Goal: Register for event/course

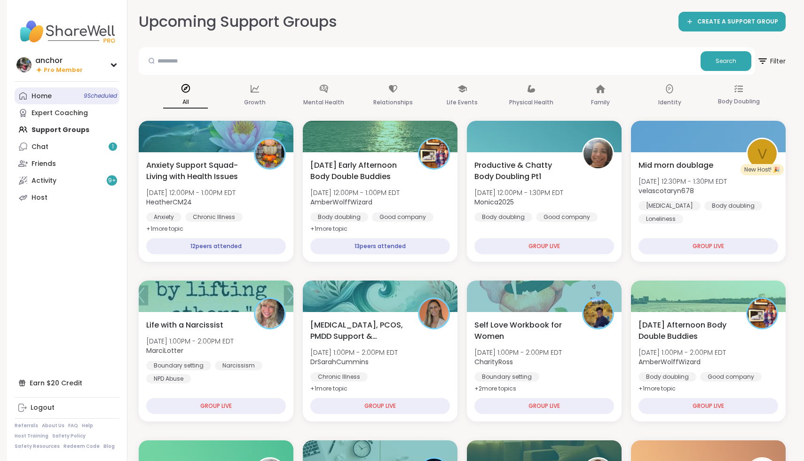
click at [39, 97] on div "Home 9 Scheduled" at bounding box center [41, 96] width 20 height 9
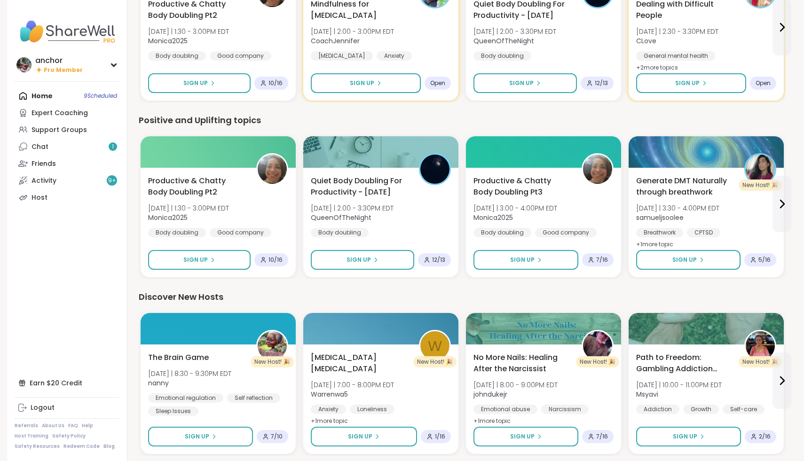
scroll to position [860, 0]
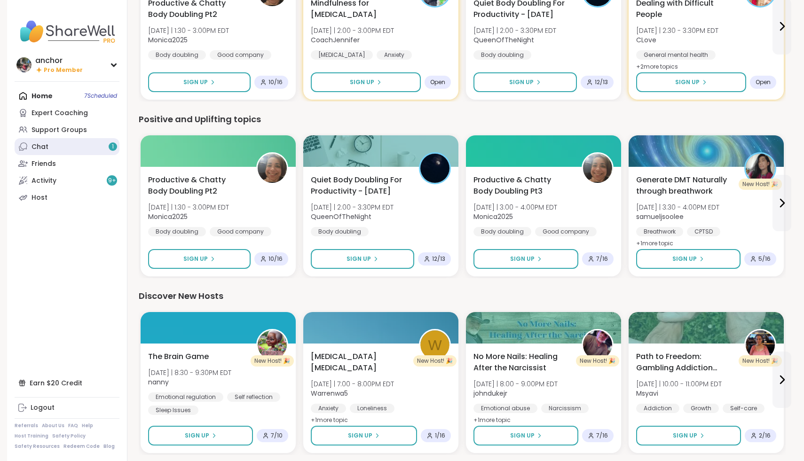
click at [63, 141] on link "Chat 1" at bounding box center [67, 146] width 105 height 17
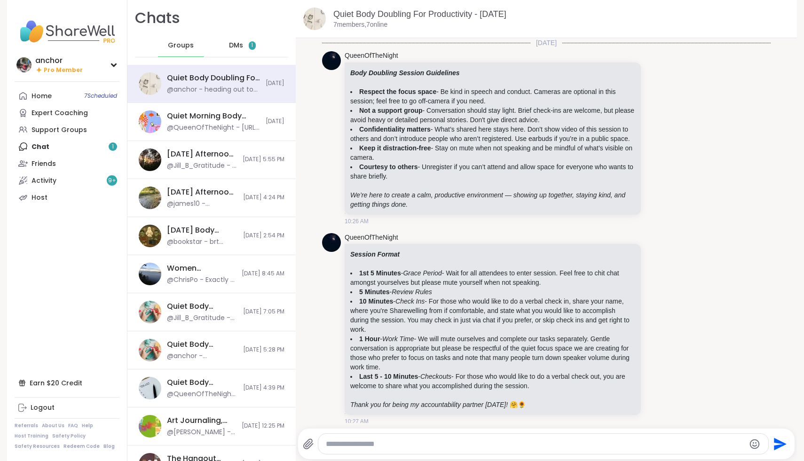
scroll to position [420, 0]
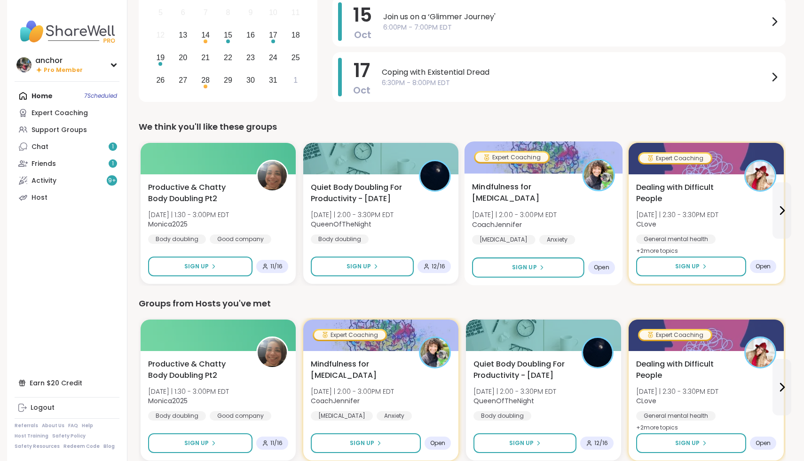
scroll to position [146, 0]
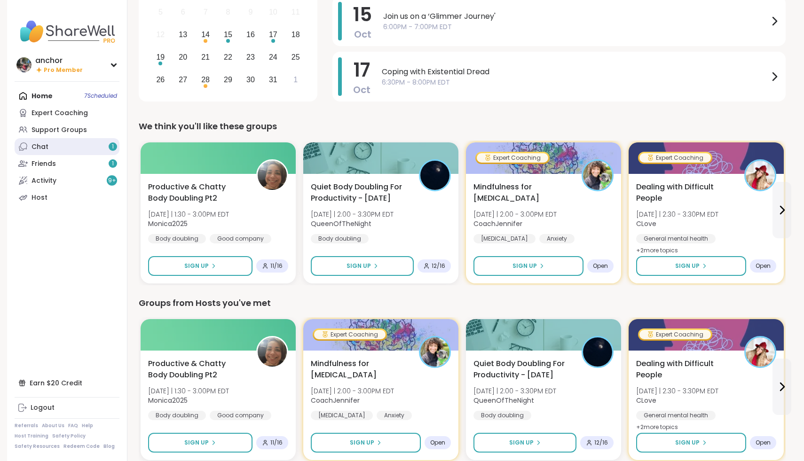
click at [99, 150] on link "Chat 1" at bounding box center [67, 146] width 105 height 17
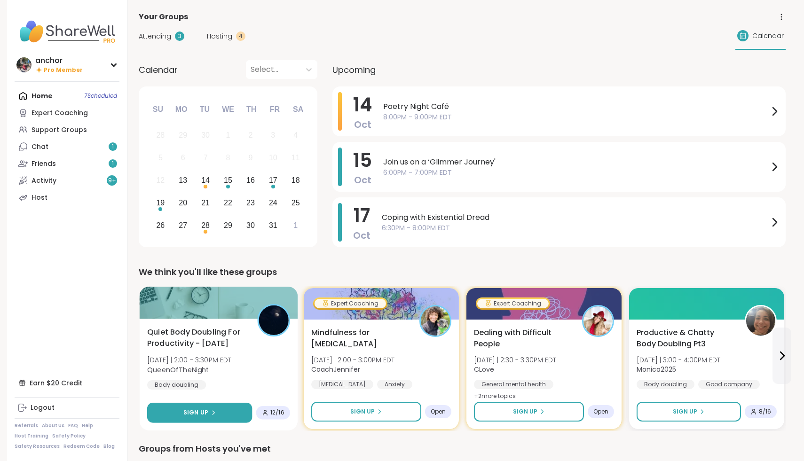
click at [207, 416] on div "Sign Up" at bounding box center [199, 412] width 32 height 8
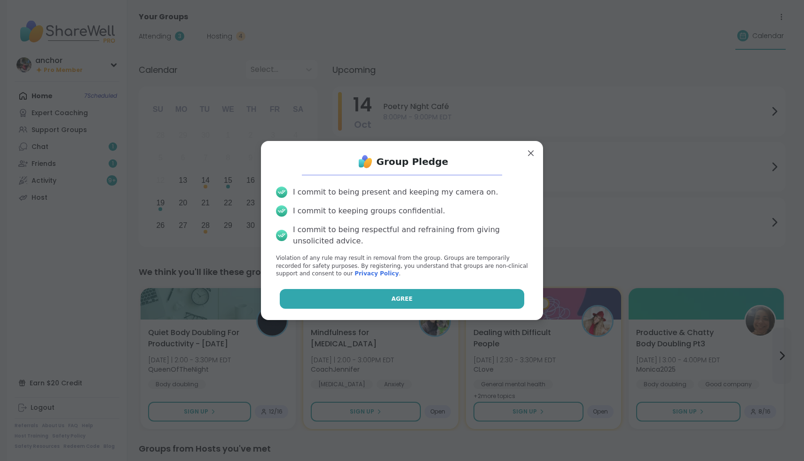
click at [352, 290] on button "Agree" at bounding box center [402, 299] width 245 height 20
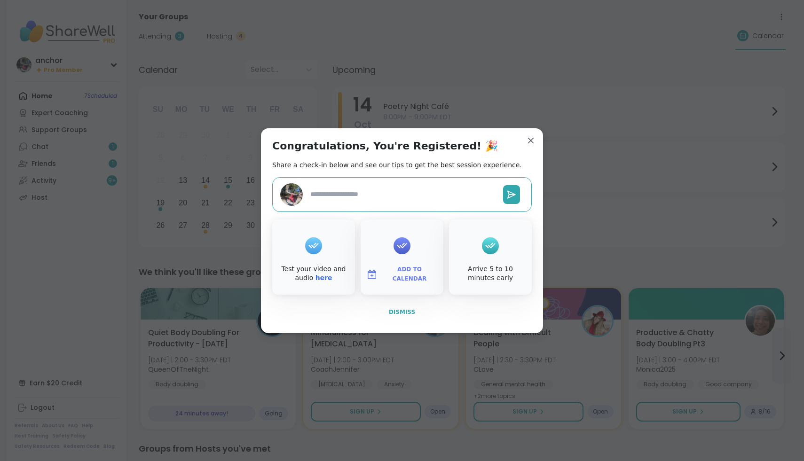
click at [397, 308] on span "Dismiss" at bounding box center [402, 312] width 26 height 8
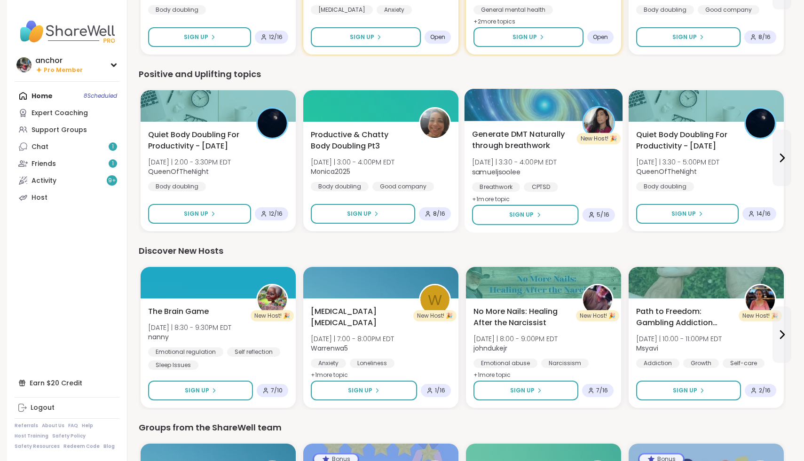
scroll to position [909, 0]
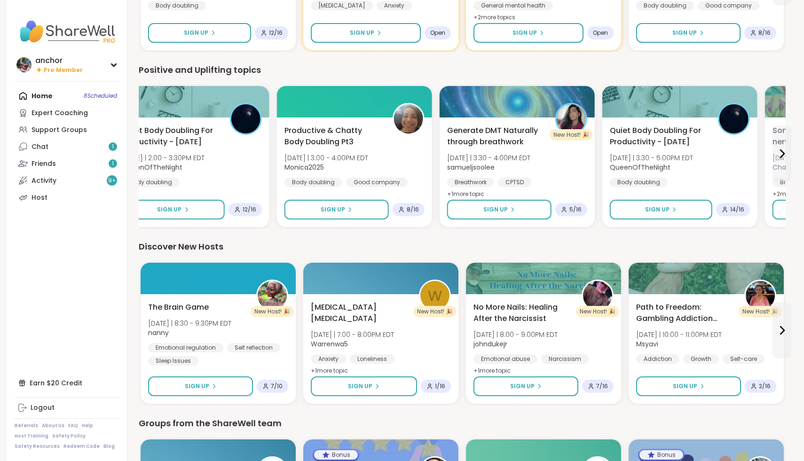
drag, startPoint x: 496, startPoint y: 219, endPoint x: 470, endPoint y: 242, distance: 34.7
click at [225, 277] on div at bounding box center [218, 277] width 158 height 32
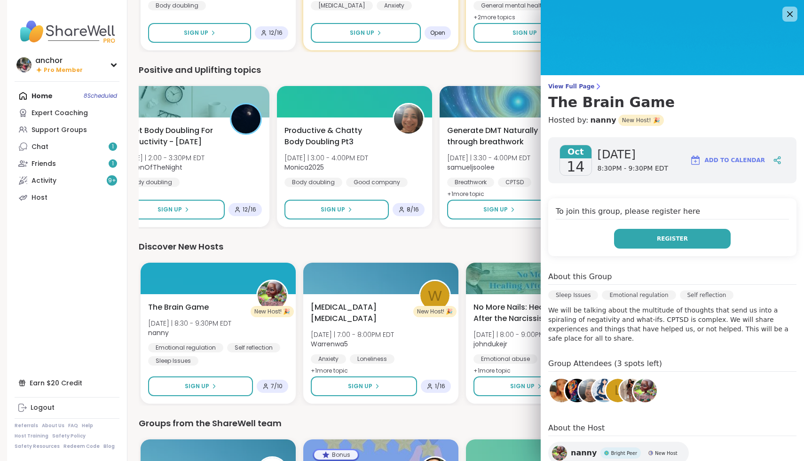
click at [685, 242] on span "Register" at bounding box center [672, 239] width 31 height 8
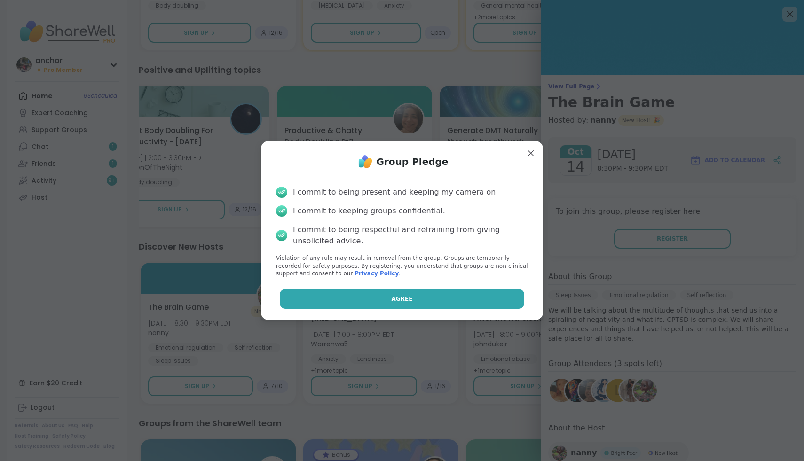
click at [467, 298] on button "Agree" at bounding box center [402, 299] width 245 height 20
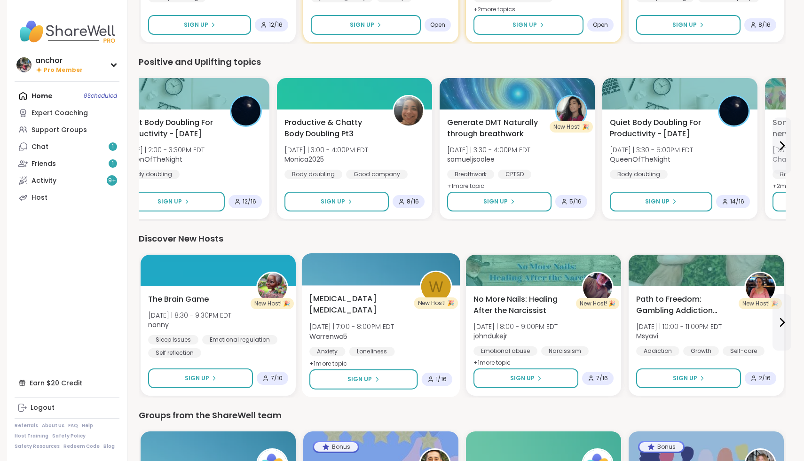
scroll to position [921, 0]
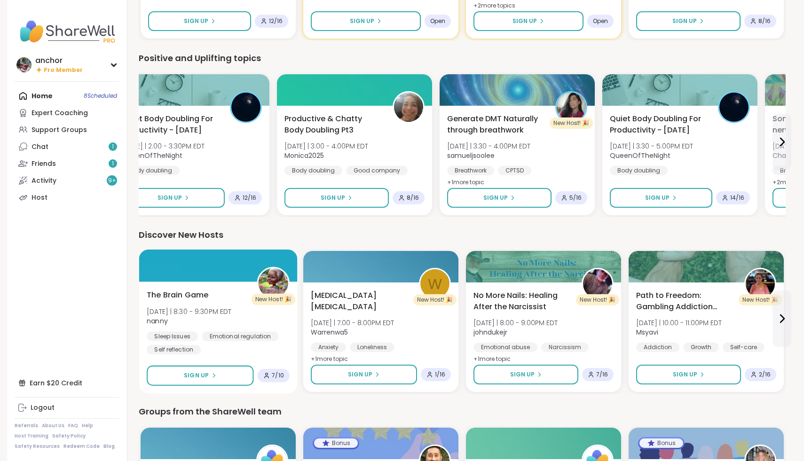
click at [224, 290] on div "The Brain Game Tue 10/14 | 8:30 - 9:30PM EDT nanny Sleep Issues Emotional regul…" at bounding box center [218, 322] width 143 height 65
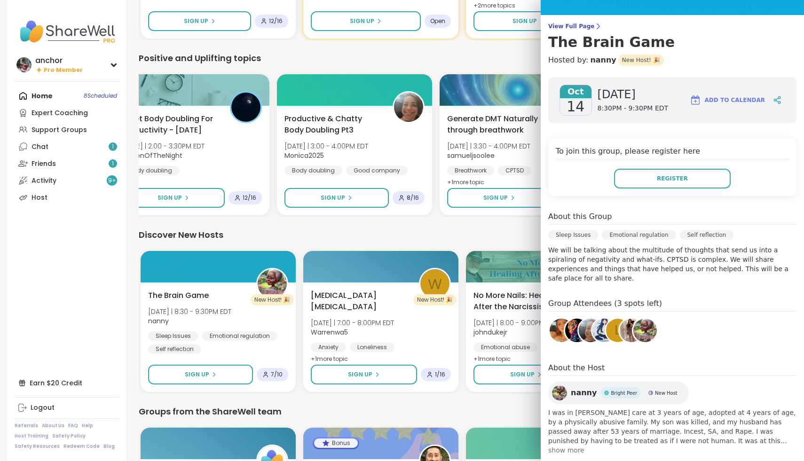
scroll to position [61, 0]
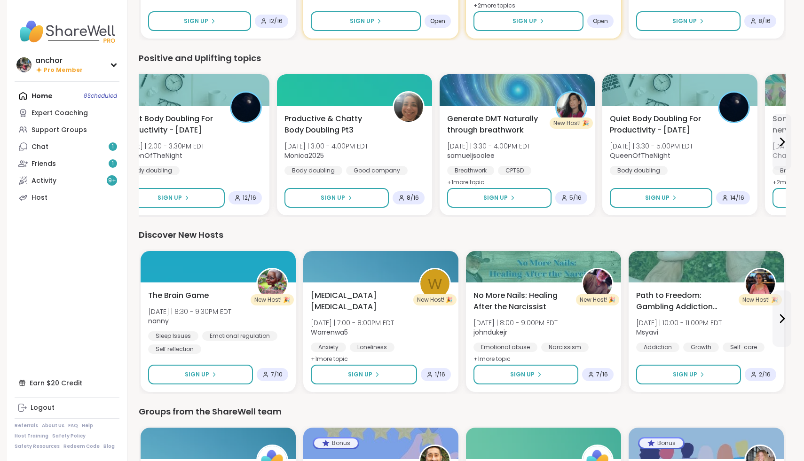
click at [469, 234] on div "Discover New Hosts" at bounding box center [462, 234] width 647 height 13
click at [588, 144] on div "Generate DMT Naturally through breathwork Mon 10/13 | 3:30 - 4:00PM EDT samuelj…" at bounding box center [517, 151] width 143 height 77
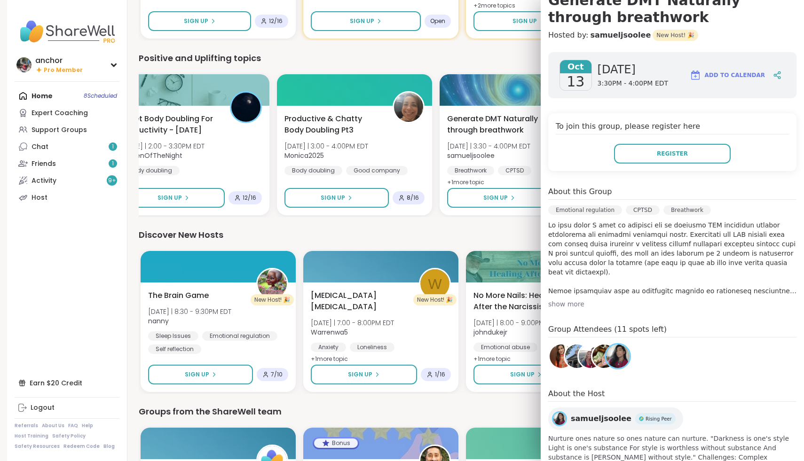
scroll to position [103, 0]
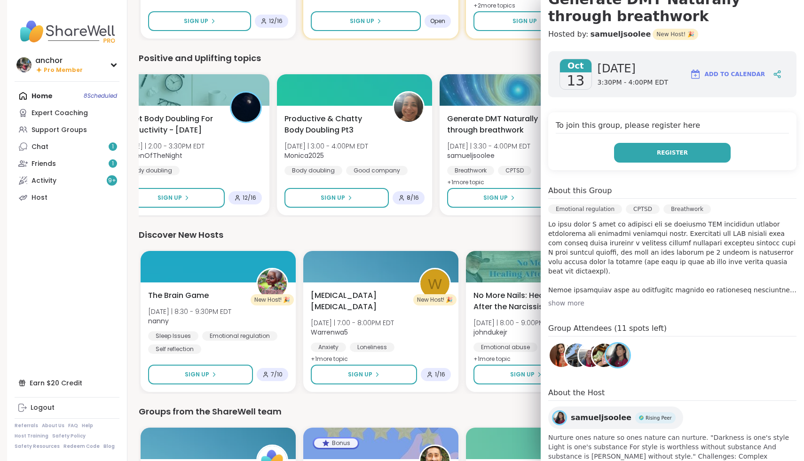
click at [705, 147] on button "Register" at bounding box center [672, 153] width 117 height 20
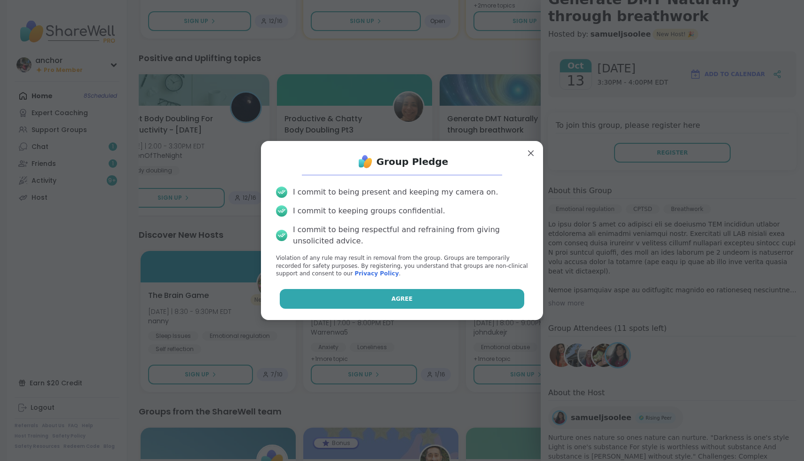
click at [440, 295] on button "Agree" at bounding box center [402, 299] width 245 height 20
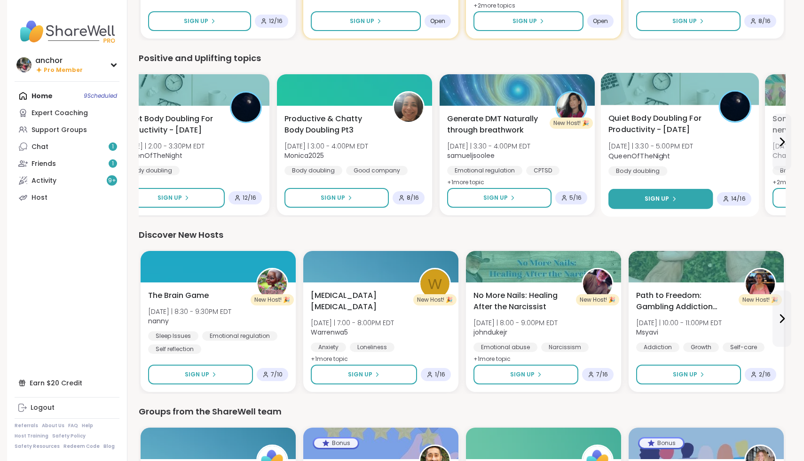
click at [645, 202] on button "Sign Up" at bounding box center [660, 199] width 104 height 20
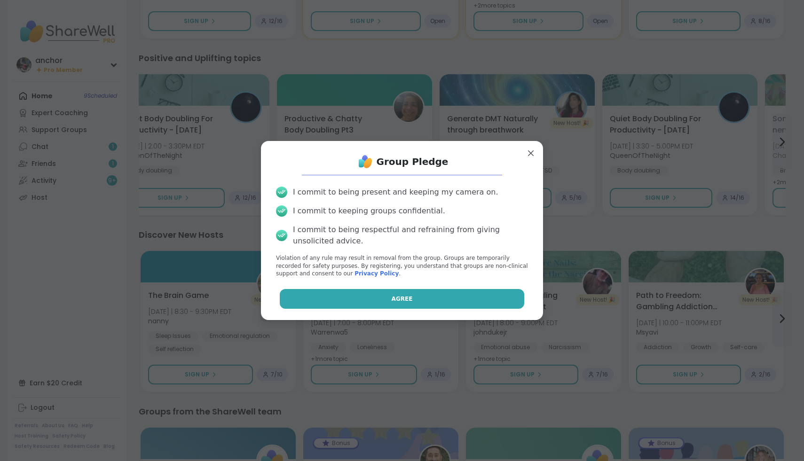
click at [470, 290] on button "Agree" at bounding box center [402, 299] width 245 height 20
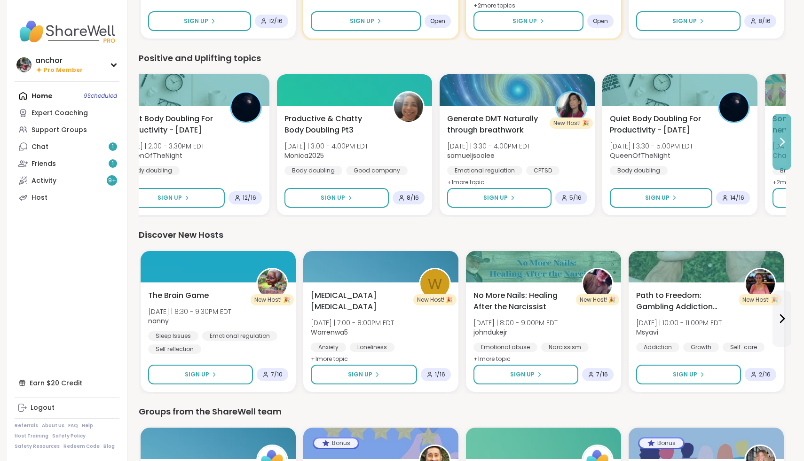
click at [777, 149] on button at bounding box center [781, 142] width 19 height 56
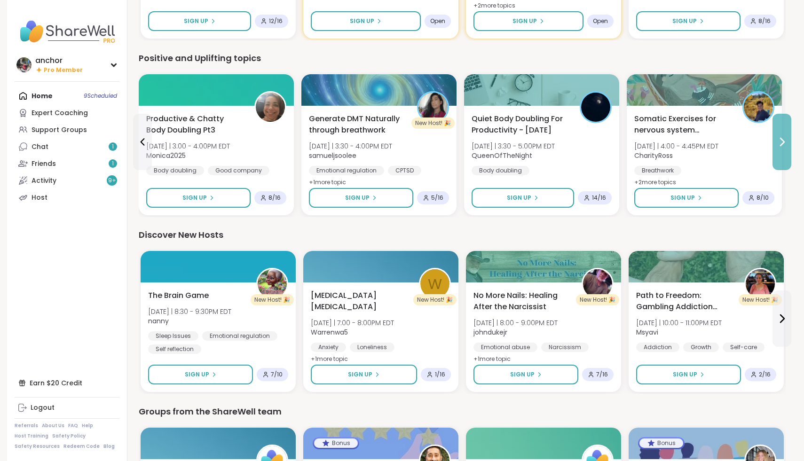
click at [777, 149] on button at bounding box center [781, 142] width 19 height 56
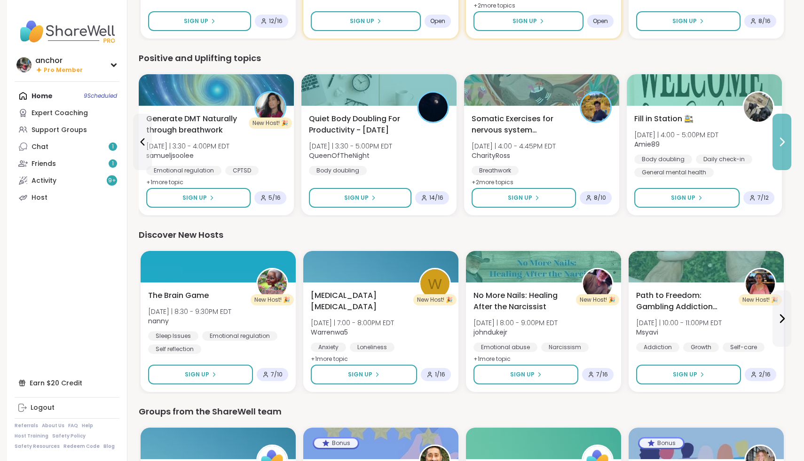
click at [777, 148] on button at bounding box center [781, 142] width 19 height 56
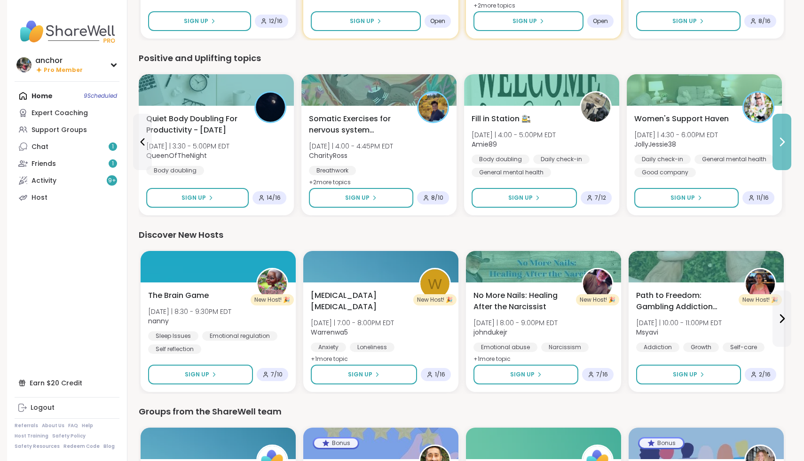
click at [777, 148] on button at bounding box center [781, 142] width 19 height 56
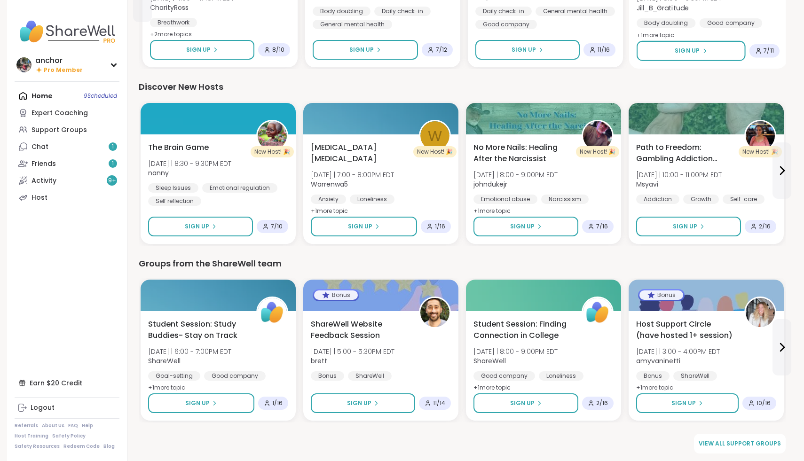
scroll to position [1070, 0]
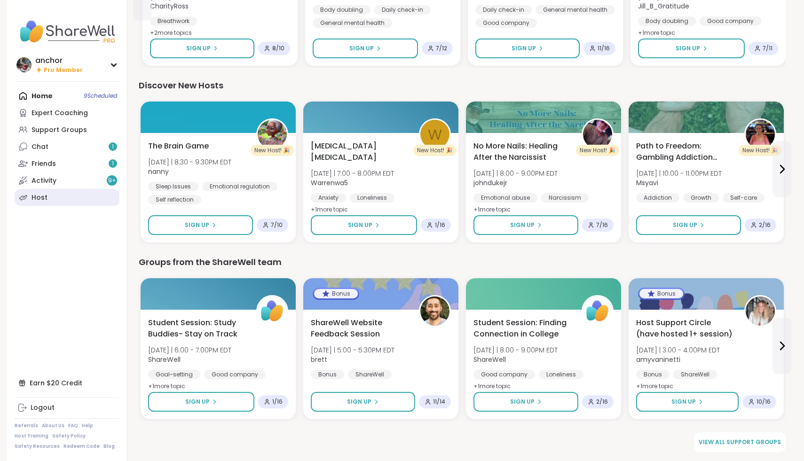
click at [69, 196] on link "Host" at bounding box center [67, 197] width 105 height 17
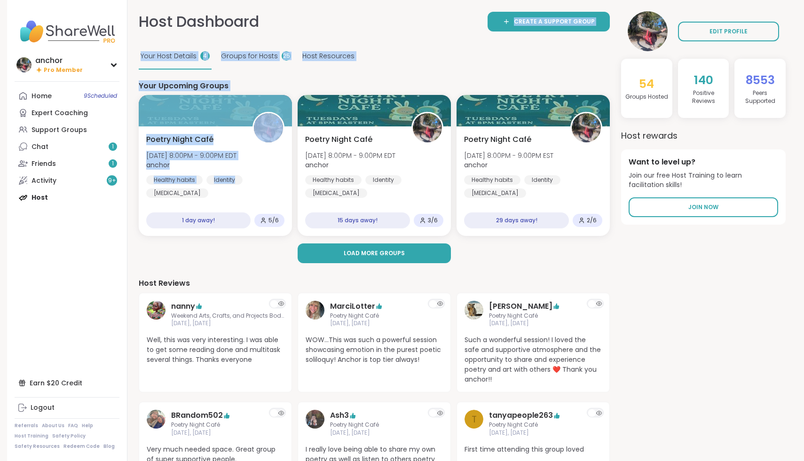
drag, startPoint x: 284, startPoint y: 191, endPoint x: 403, endPoint y: -59, distance: 277.5
click at [403, 0] on html "anchor Pro Member anchor Pro Member Profile Membership Settings Help Home 9 Sch…" at bounding box center [402, 455] width 804 height 911
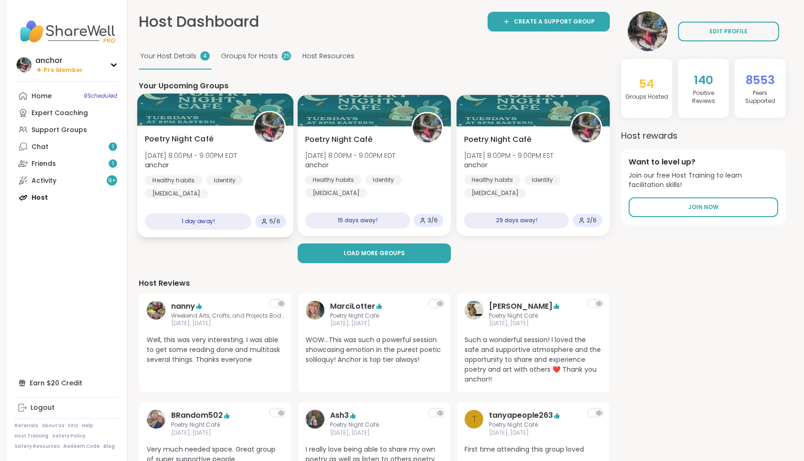
click at [264, 223] on icon at bounding box center [264, 221] width 7 height 7
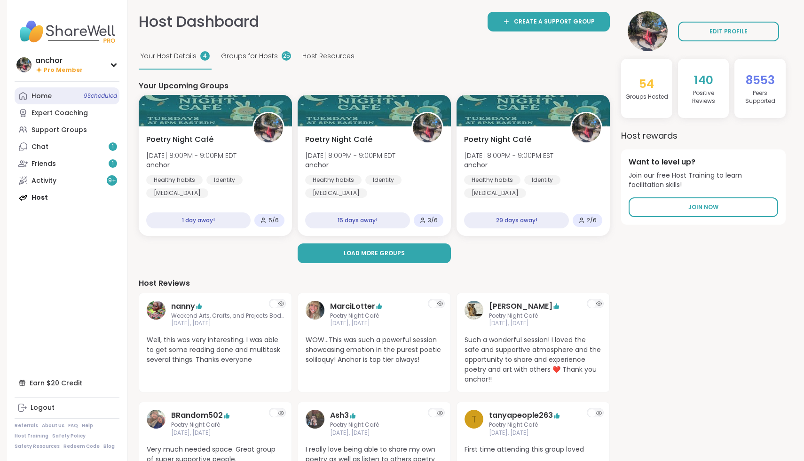
click at [55, 95] on link "Home 9 Scheduled" at bounding box center [67, 95] width 105 height 17
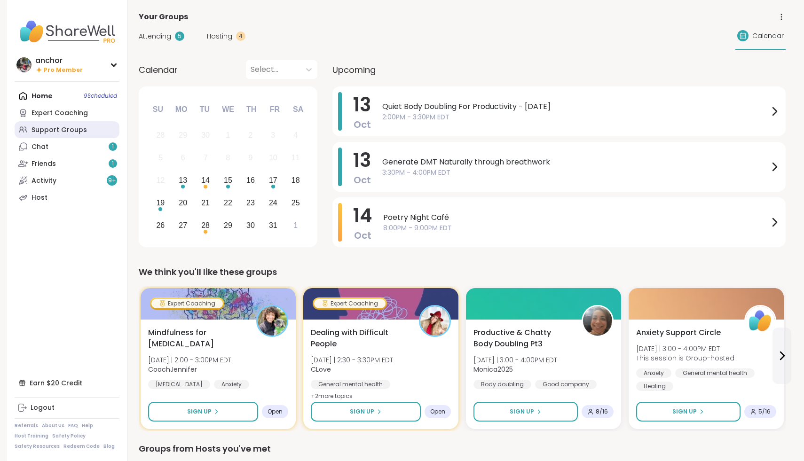
click at [79, 129] on div "Support Groups" at bounding box center [58, 129] width 55 height 9
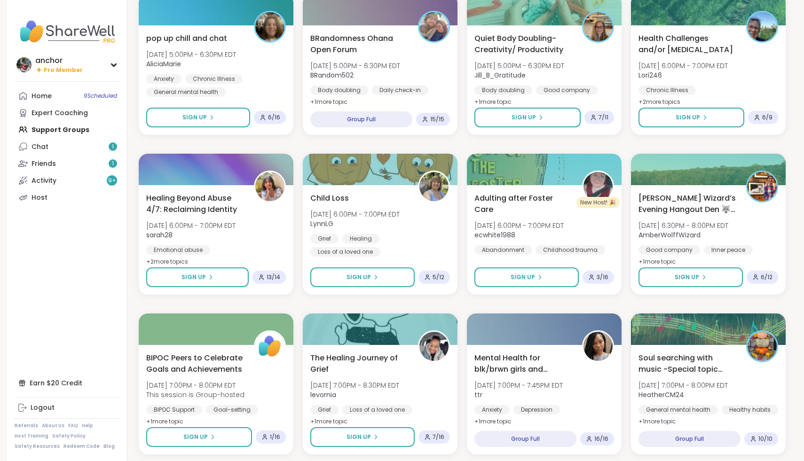
scroll to position [768, 0]
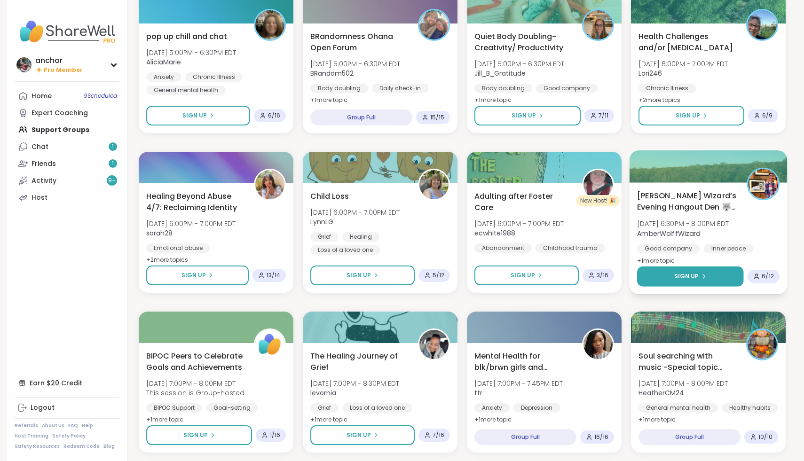
click at [732, 280] on button "Sign Up" at bounding box center [690, 276] width 106 height 20
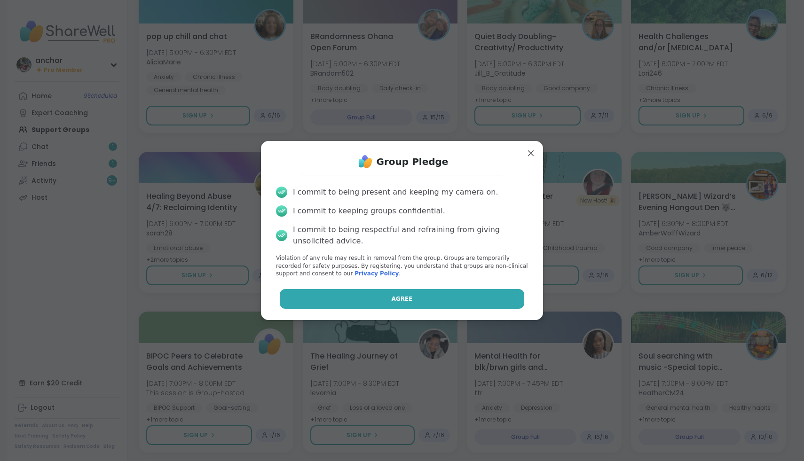
click at [498, 293] on button "Agree" at bounding box center [402, 299] width 245 height 20
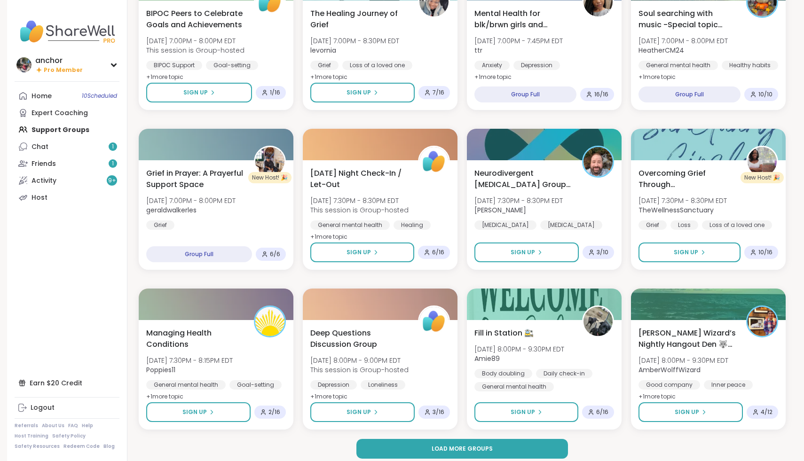
scroll to position [1118, 0]
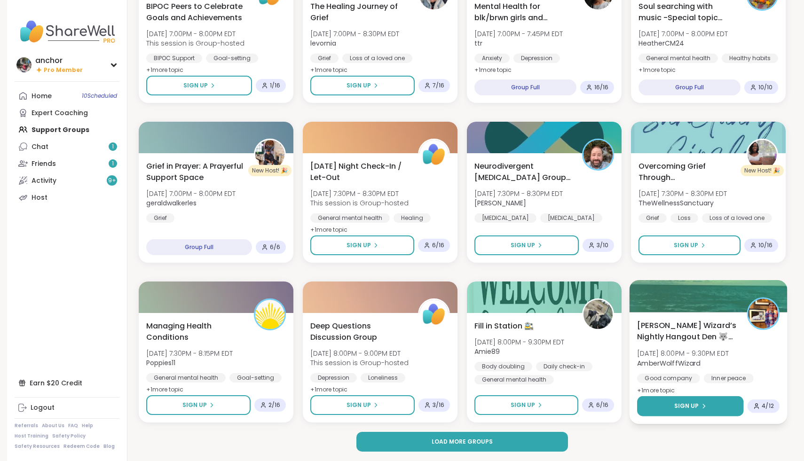
click at [655, 404] on button "Sign Up" at bounding box center [690, 406] width 106 height 20
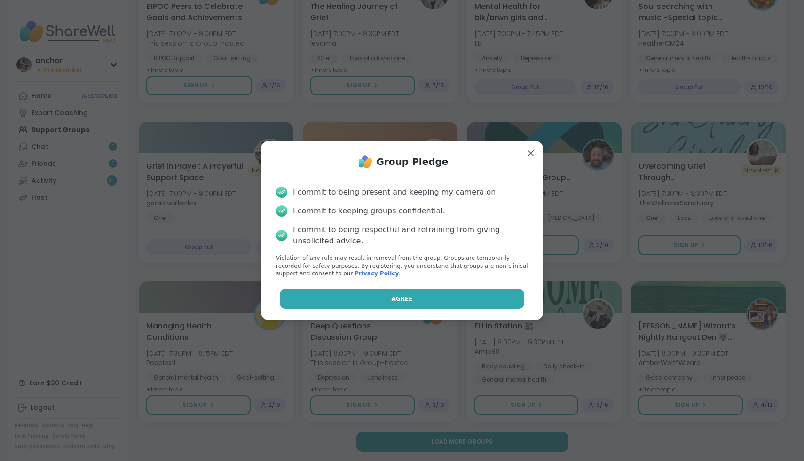
click at [478, 303] on button "Agree" at bounding box center [402, 299] width 245 height 20
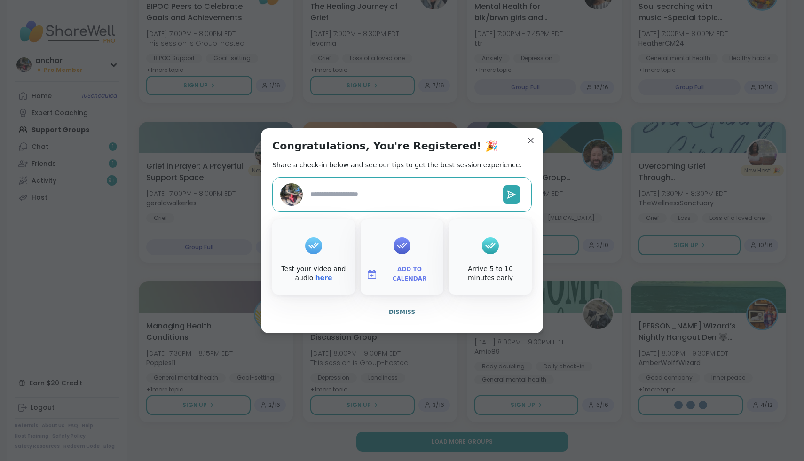
type textarea "*"
click at [392, 316] on button "Dismiss" at bounding box center [401, 312] width 259 height 20
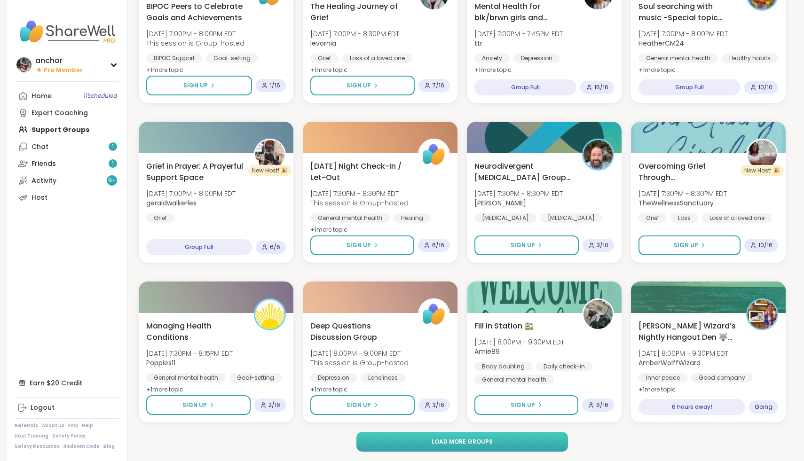
click at [407, 438] on button "Load more groups" at bounding box center [462, 442] width 212 height 20
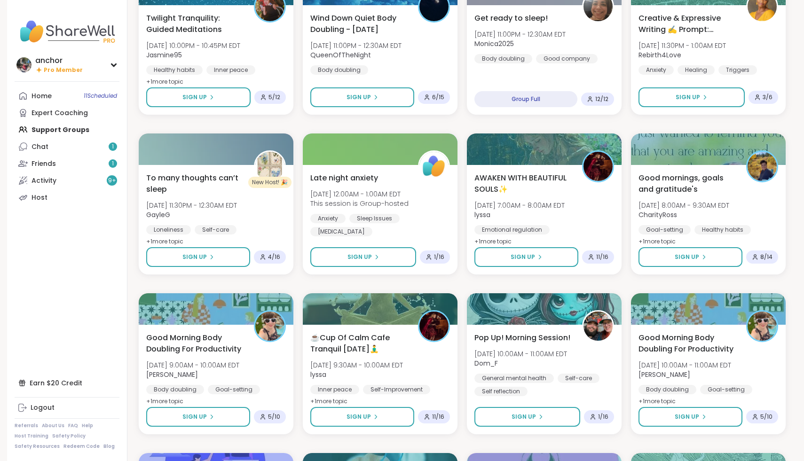
scroll to position [1907, 0]
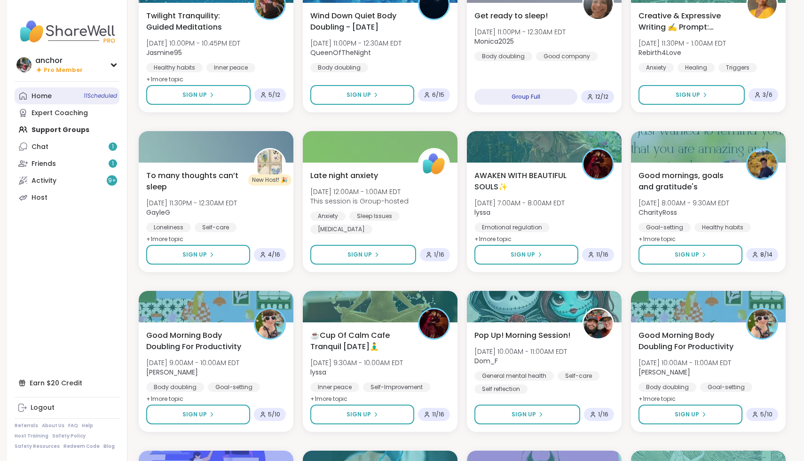
click at [37, 97] on div "Home 11 Scheduled" at bounding box center [41, 96] width 20 height 9
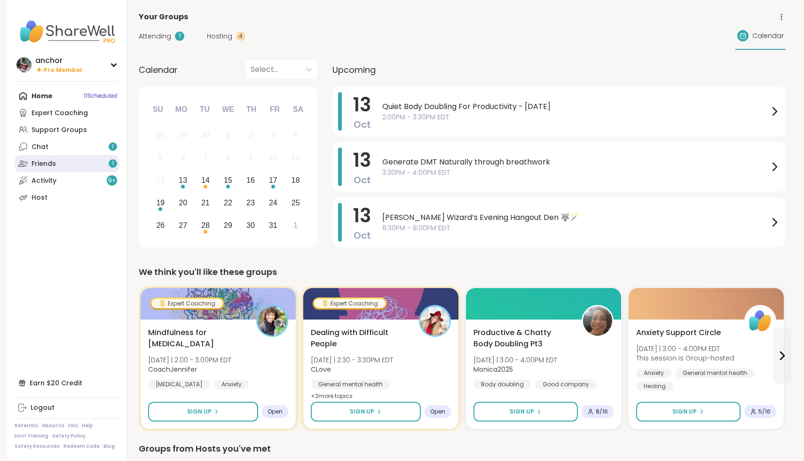
click at [89, 171] on link "Friends 1" at bounding box center [67, 163] width 105 height 17
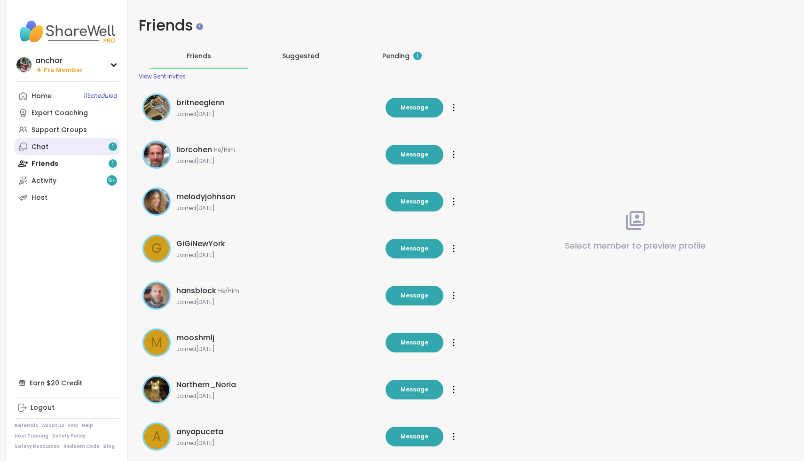
click at [88, 148] on link "Chat 1" at bounding box center [67, 146] width 105 height 17
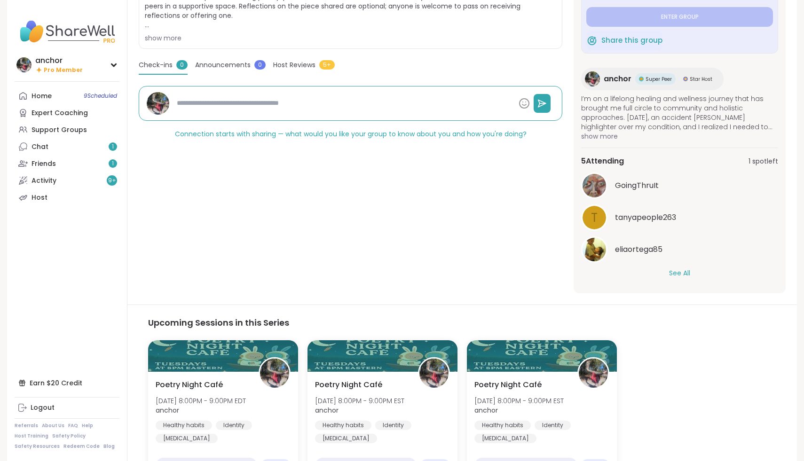
scroll to position [227, 0]
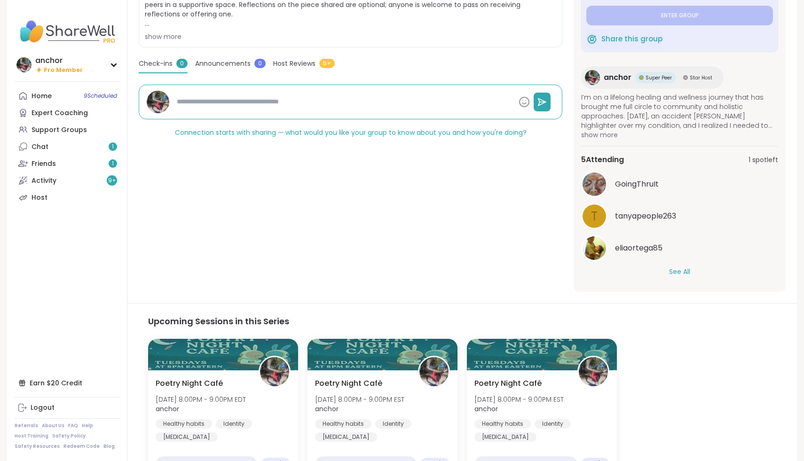
click at [672, 274] on button "See All" at bounding box center [679, 272] width 21 height 10
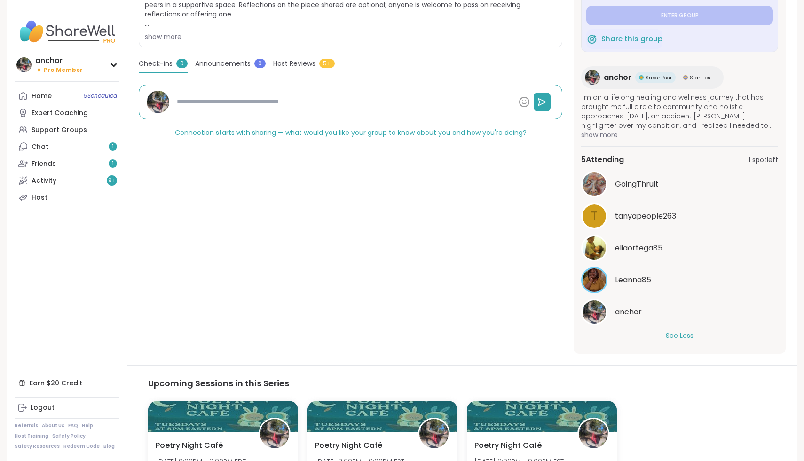
click at [683, 334] on button "See Less" at bounding box center [680, 336] width 28 height 10
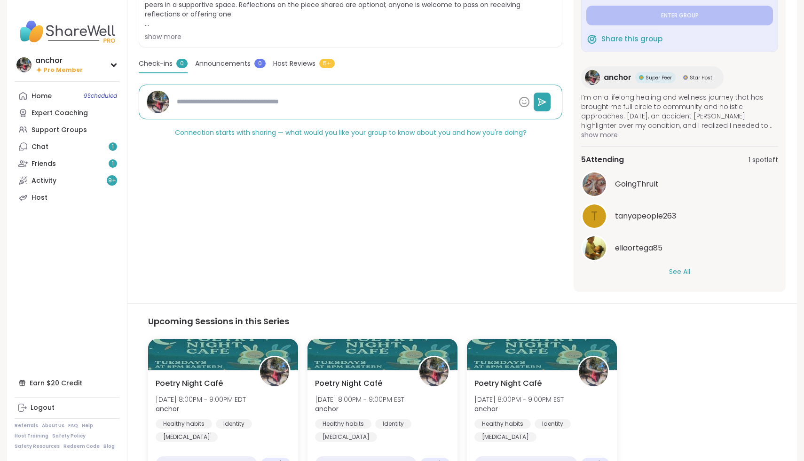
scroll to position [0, 0]
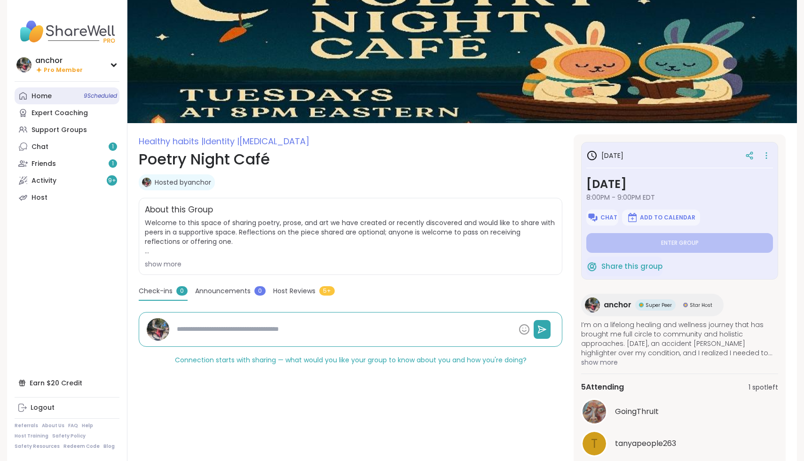
click at [24, 102] on link "Home 9 Scheduled" at bounding box center [67, 95] width 105 height 17
type textarea "*"
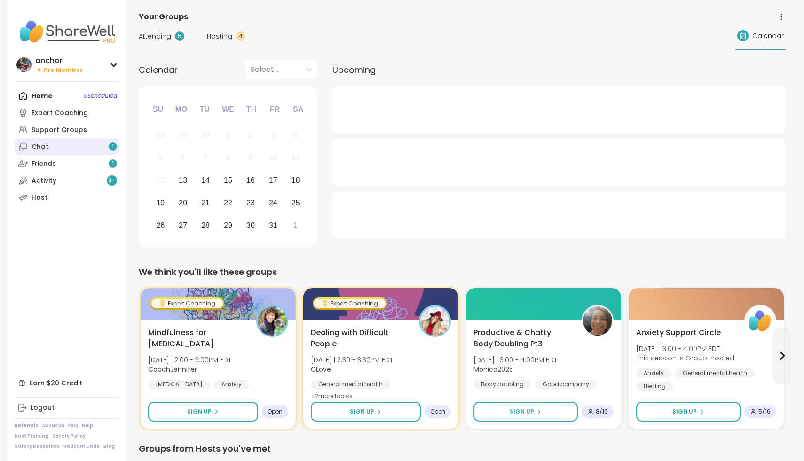
click at [45, 151] on div "Chat 1" at bounding box center [39, 146] width 17 height 9
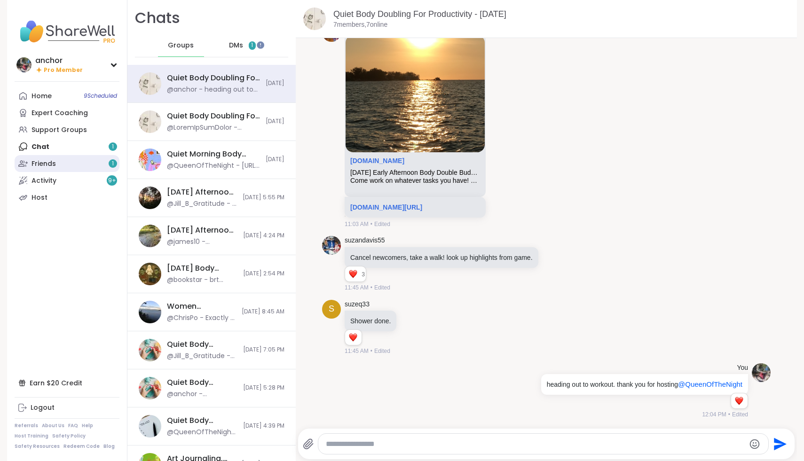
click at [54, 165] on div "Friends 1" at bounding box center [43, 163] width 24 height 9
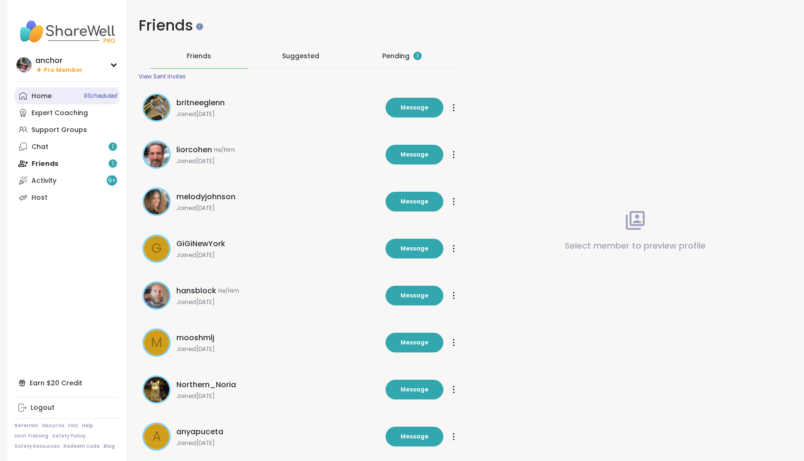
click at [39, 100] on div "Home 9 Scheduled" at bounding box center [41, 96] width 20 height 9
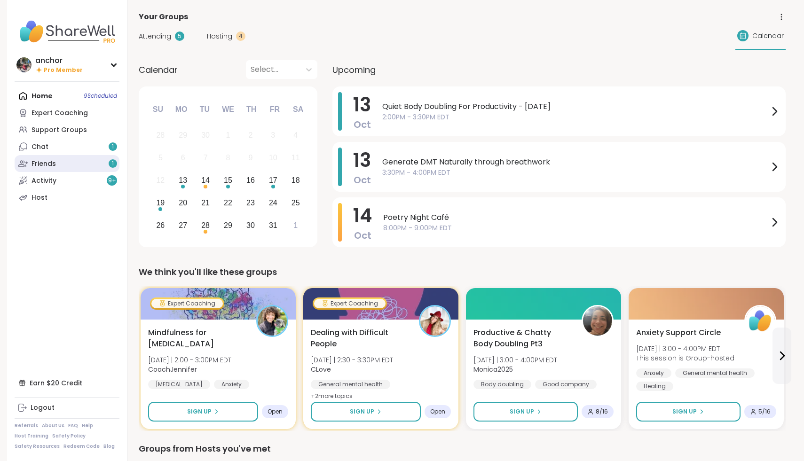
click at [33, 166] on div "Friends 1" at bounding box center [43, 163] width 24 height 9
click at [448, 110] on span "Quiet Body Doubling For Productivity - [DATE]" at bounding box center [575, 106] width 386 height 11
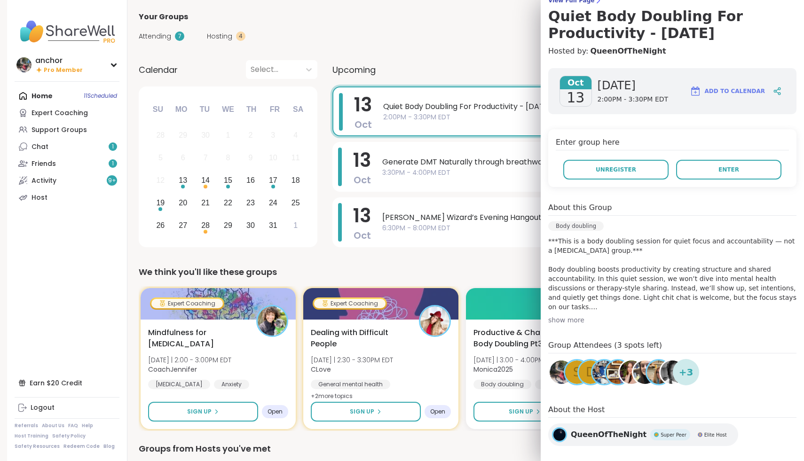
scroll to position [97, 0]
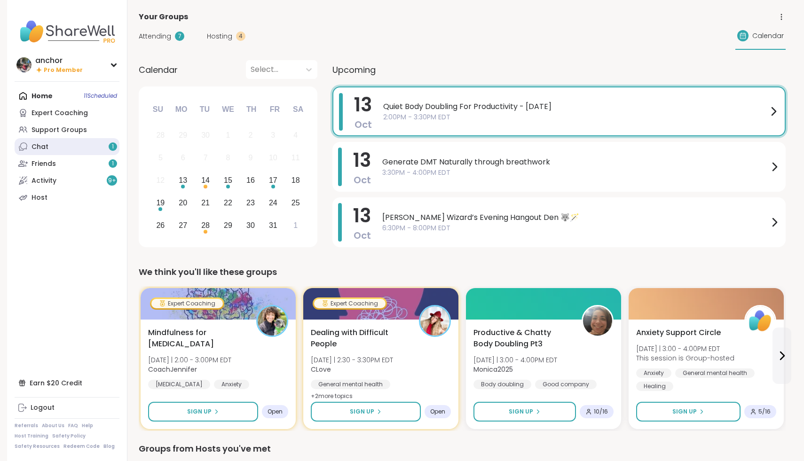
click at [45, 146] on div "Chat 1" at bounding box center [39, 146] width 17 height 9
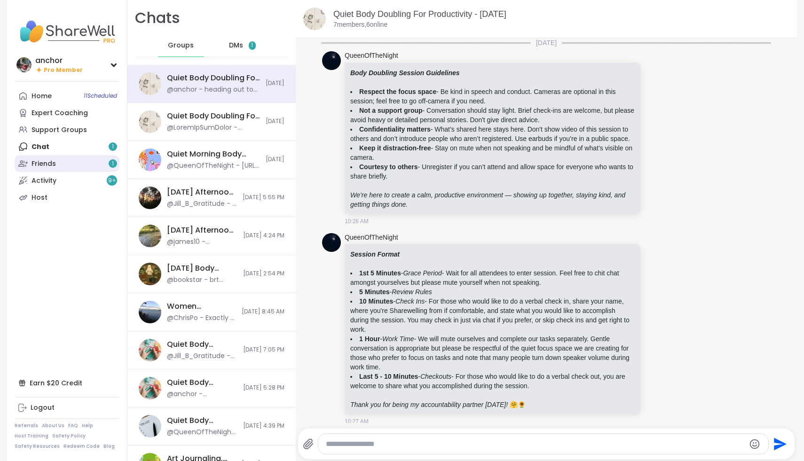
scroll to position [420, 0]
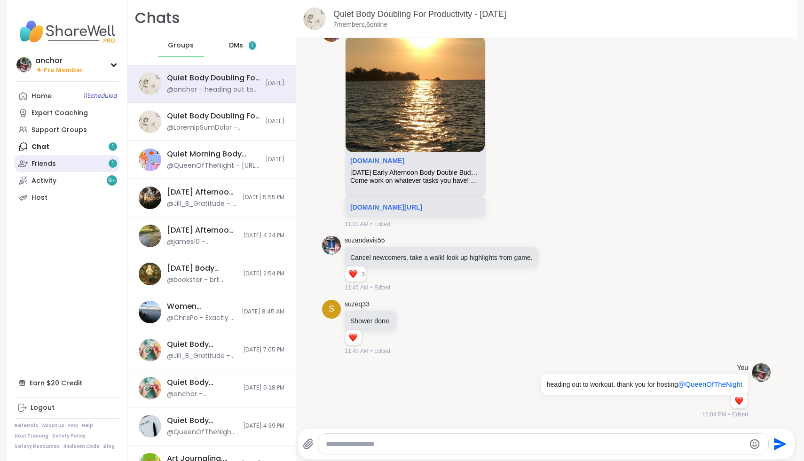
click at [49, 160] on div "Friends 1" at bounding box center [43, 163] width 24 height 9
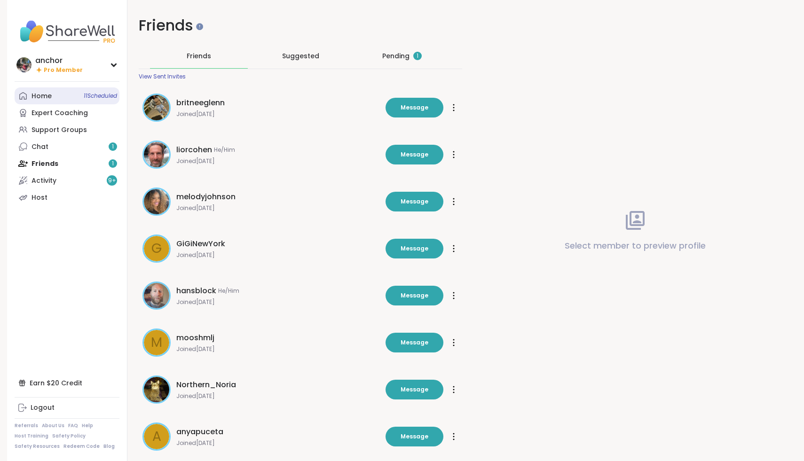
click at [59, 93] on link "Home 11 Scheduled" at bounding box center [67, 95] width 105 height 17
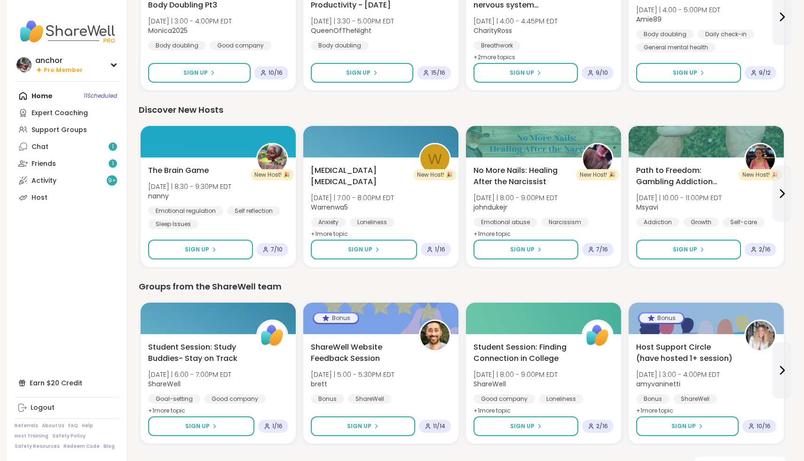
scroll to position [1070, 0]
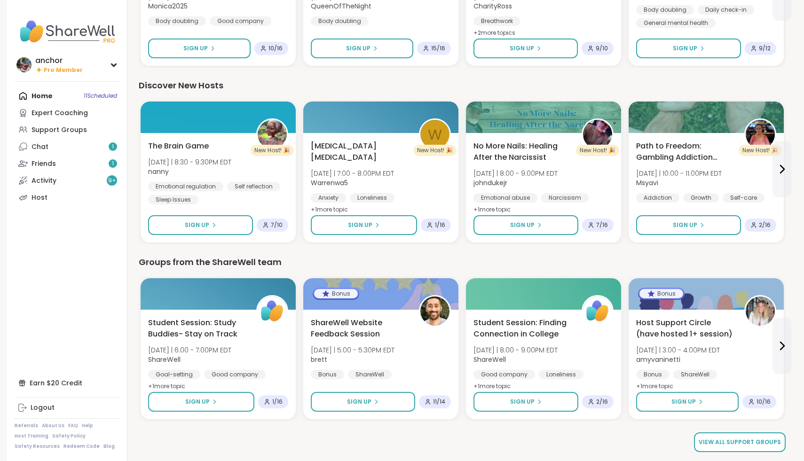
click at [760, 436] on link "View all support groups" at bounding box center [740, 442] width 92 height 20
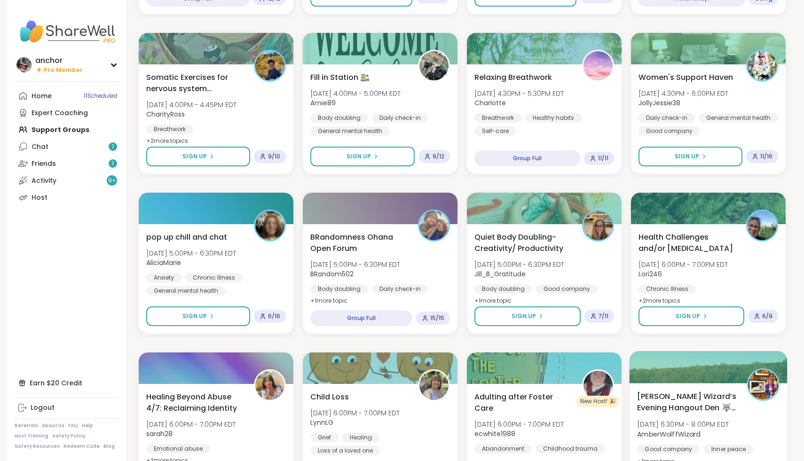
scroll to position [590, 0]
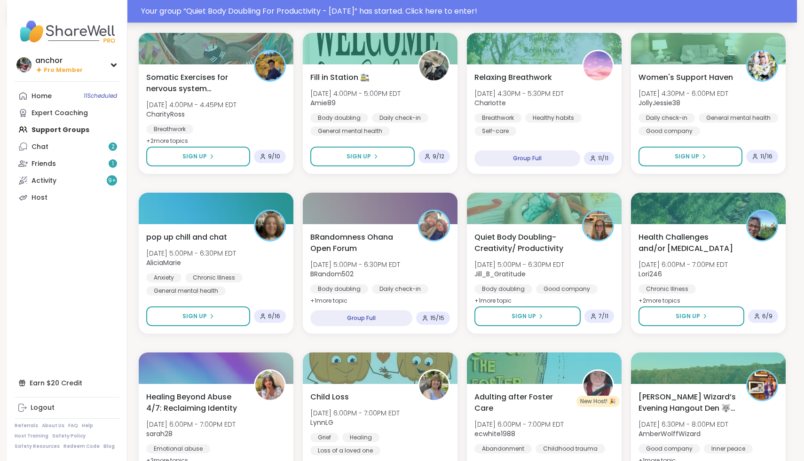
click at [463, 13] on div "Your group “ Quiet Body Doubling For Productivity - [DATE] ” has started. Click…" at bounding box center [466, 11] width 650 height 11
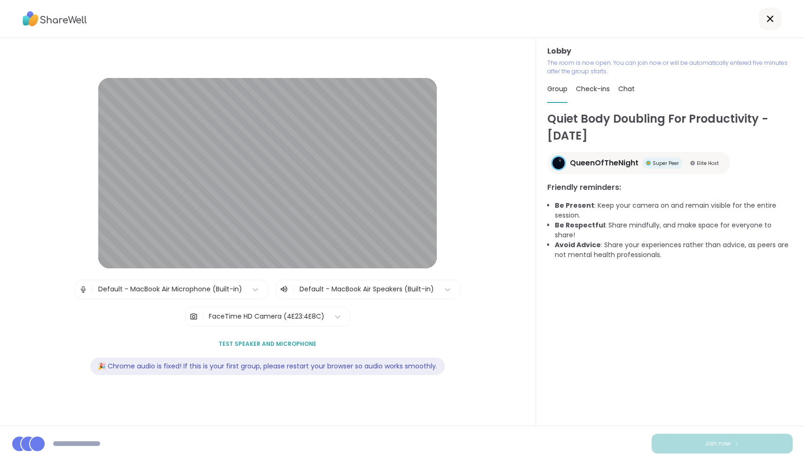
click at [224, 286] on div "Default - MacBook Air Microphone (Built-in)" at bounding box center [170, 289] width 144 height 10
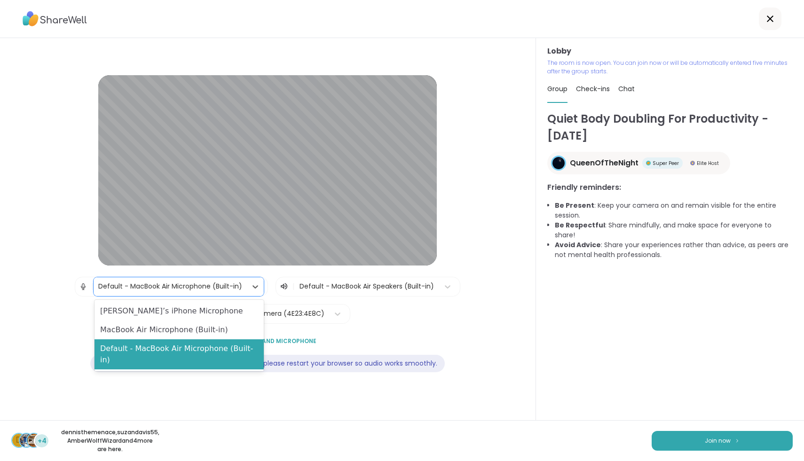
click at [354, 287] on div at bounding box center [366, 287] width 135 height 12
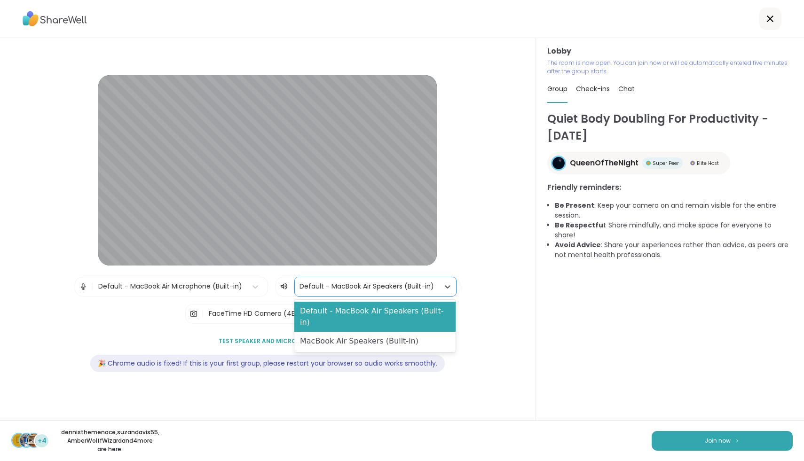
click at [494, 351] on div "Lobby | Default - MacBook Air Microphone (Built-in) | MacBook Air Speakers (Bui…" at bounding box center [268, 229] width 482 height 308
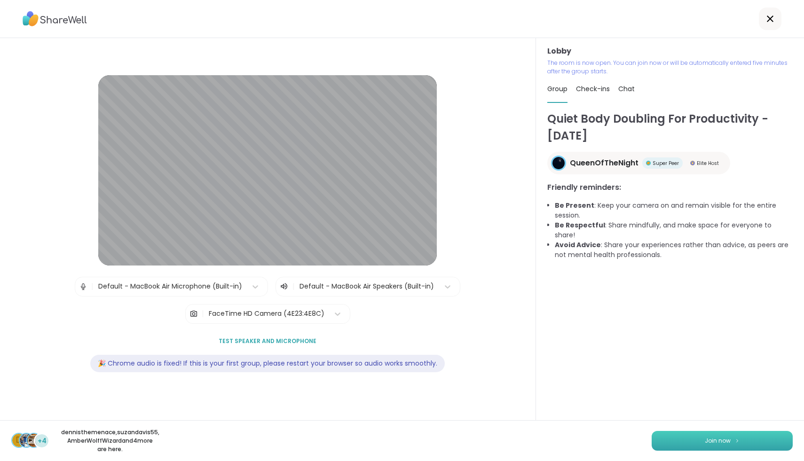
click at [700, 448] on button "Join now" at bounding box center [721, 441] width 141 height 20
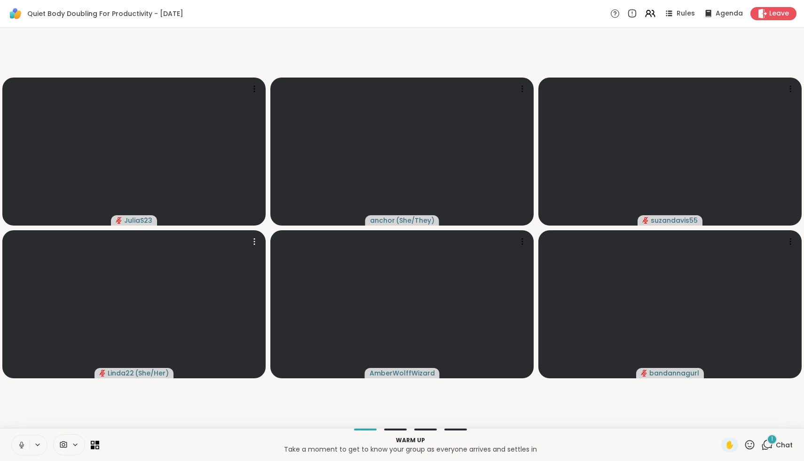
click at [67, 447] on icon at bounding box center [63, 444] width 8 height 9
click at [61, 407] on div "FaceTime HD Camera" at bounding box center [77, 411] width 82 height 11
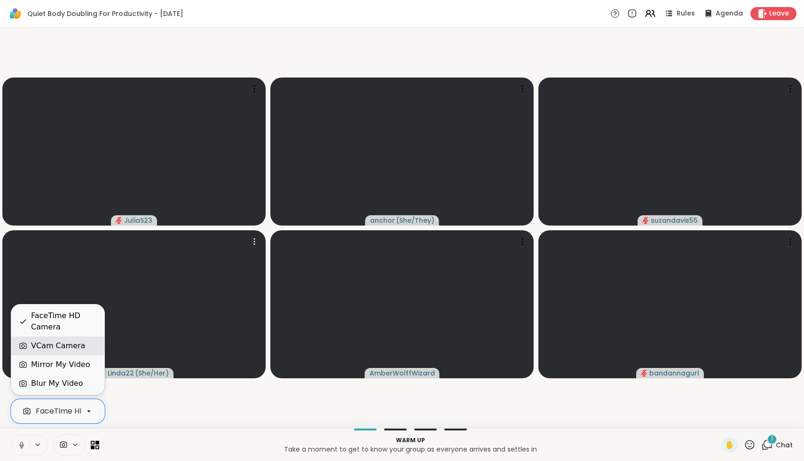
click at [54, 348] on div "VCam Camera" at bounding box center [58, 345] width 54 height 11
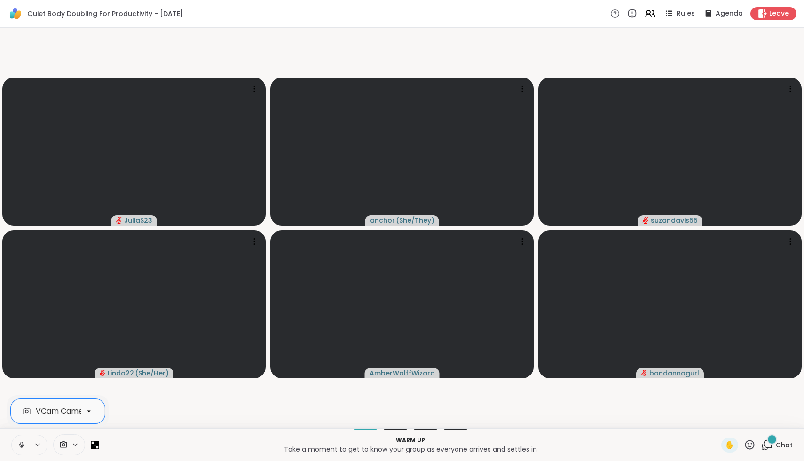
click at [23, 442] on icon at bounding box center [21, 445] width 8 height 8
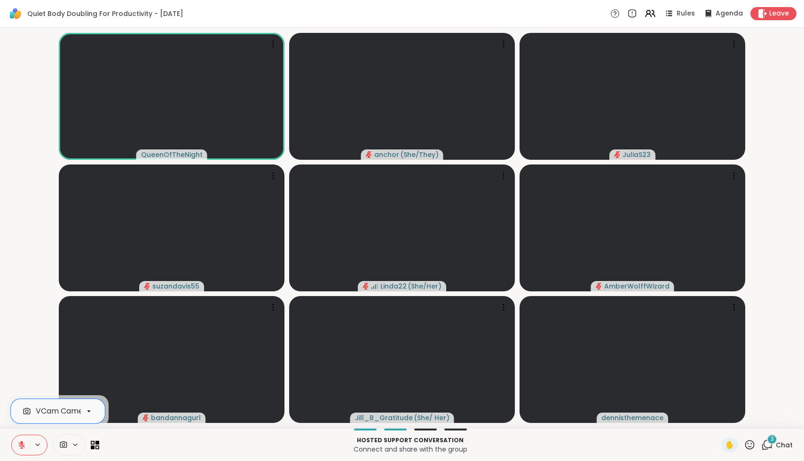
drag, startPoint x: 21, startPoint y: 447, endPoint x: 25, endPoint y: 385, distance: 62.2
click at [25, 386] on div "Quiet Body Doubling For Productivity - [DATE] Rules Agenda Leave QueenOfTheNigh…" at bounding box center [402, 230] width 804 height 461
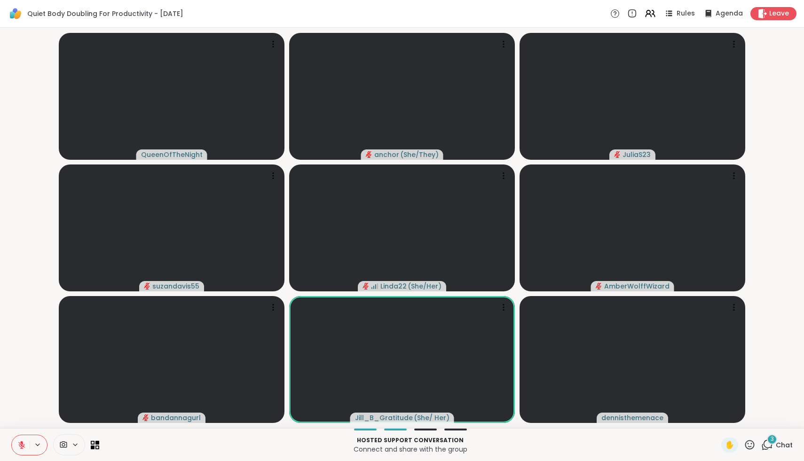
click at [751, 444] on icon at bounding box center [750, 445] width 12 height 12
click at [746, 420] on span "👍" at bounding box center [742, 420] width 9 height 11
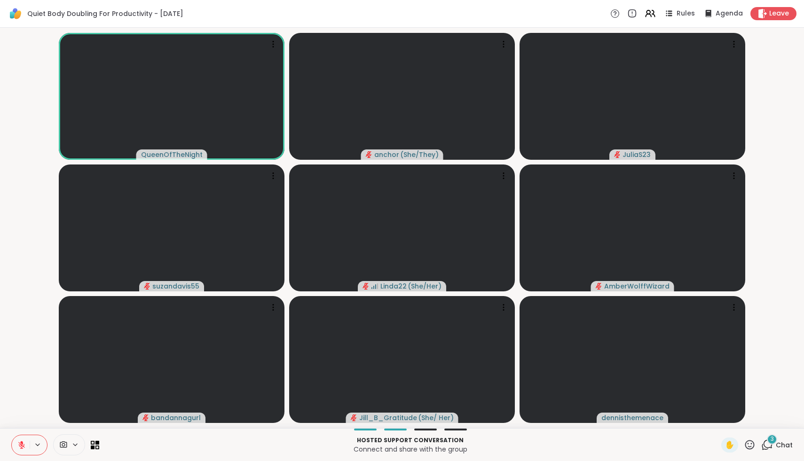
click at [24, 446] on icon at bounding box center [21, 445] width 8 height 8
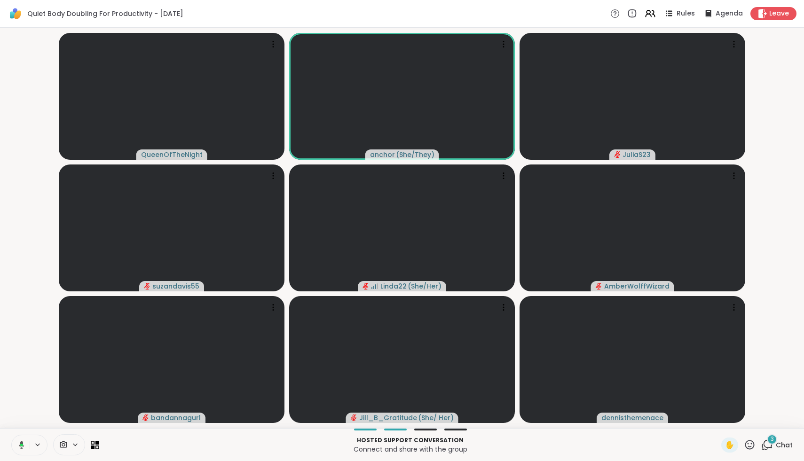
click at [24, 446] on icon at bounding box center [20, 445] width 8 height 8
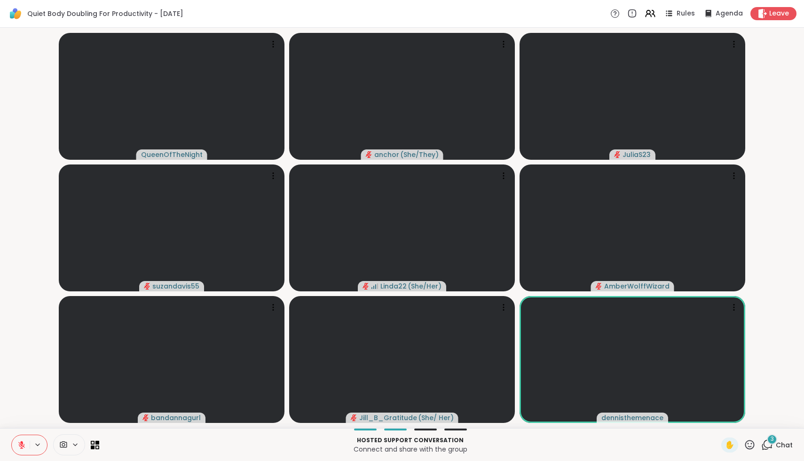
click at [752, 442] on icon at bounding box center [750, 445] width 12 height 12
click at [727, 420] on span "❤️" at bounding box center [721, 420] width 9 height 11
click at [749, 444] on icon at bounding box center [750, 445] width 12 height 12
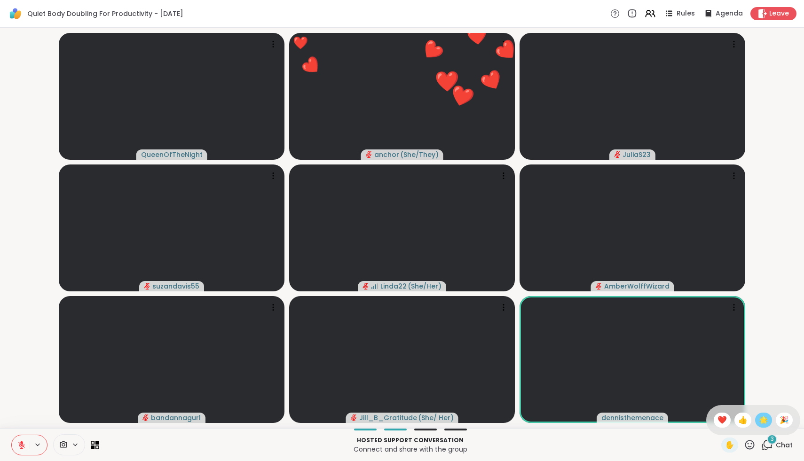
click at [765, 422] on span "🌟" at bounding box center [763, 420] width 9 height 11
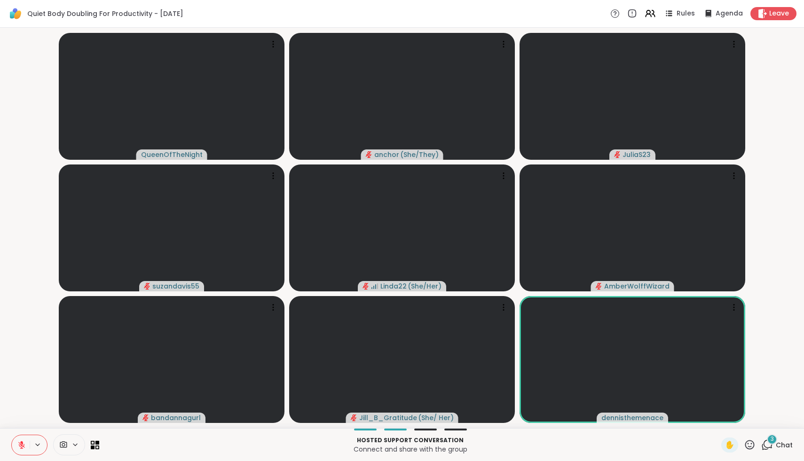
click at [20, 447] on icon at bounding box center [21, 445] width 8 height 8
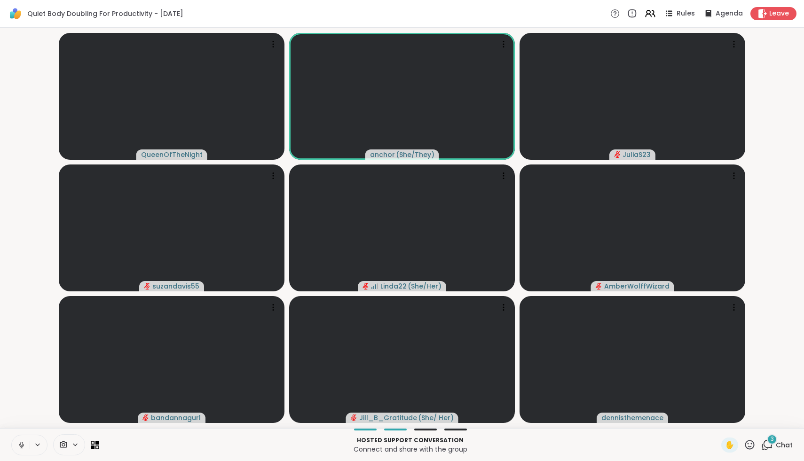
click at [20, 439] on button at bounding box center [21, 445] width 18 height 20
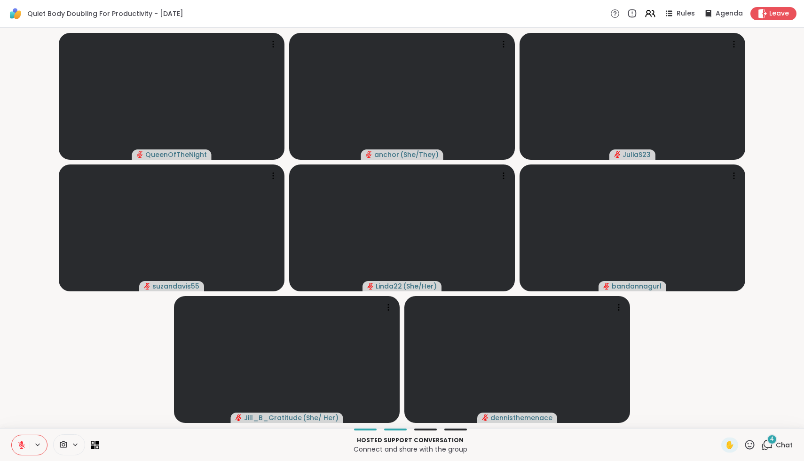
click at [765, 447] on icon at bounding box center [767, 445] width 12 height 12
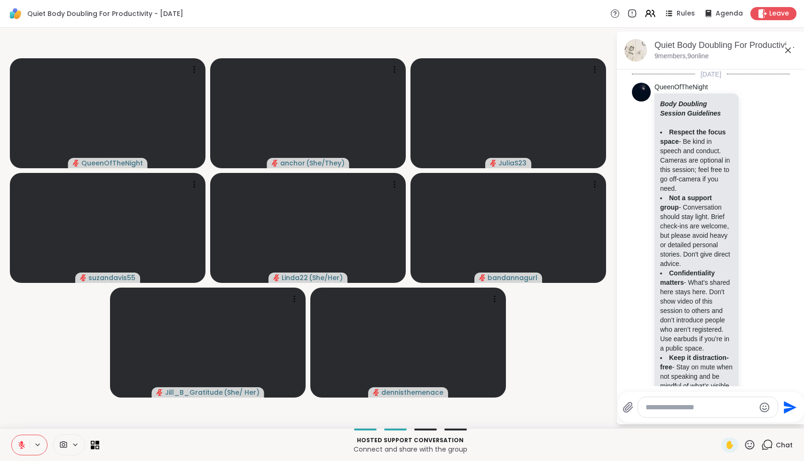
scroll to position [946, 0]
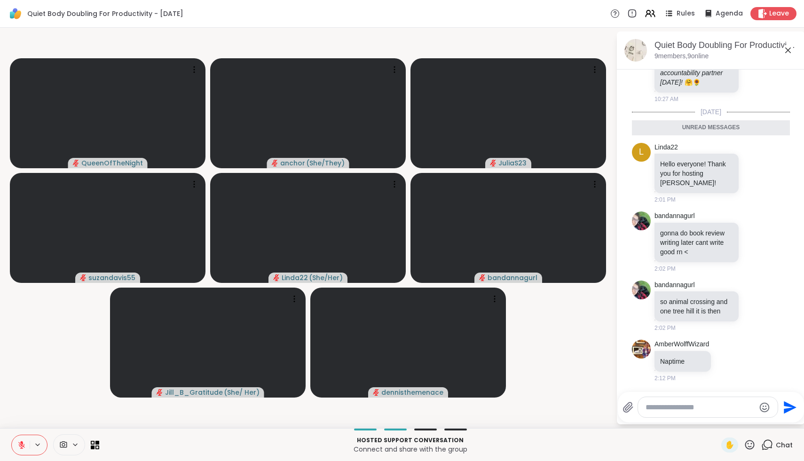
click at [740, 405] on textarea "Type your message" at bounding box center [700, 407] width 110 height 9
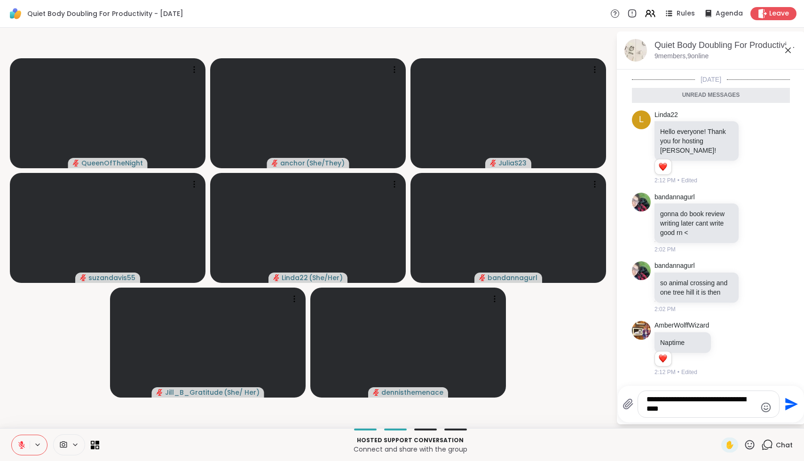
type textarea "**********"
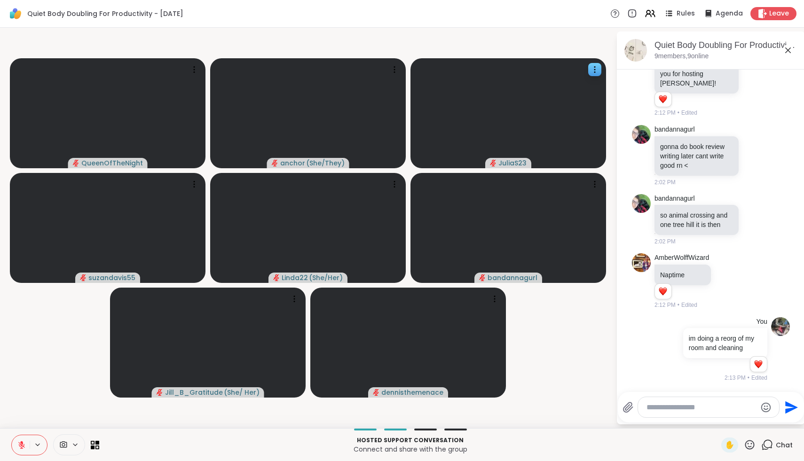
scroll to position [1024, 0]
